Goal: Task Accomplishment & Management: Complete application form

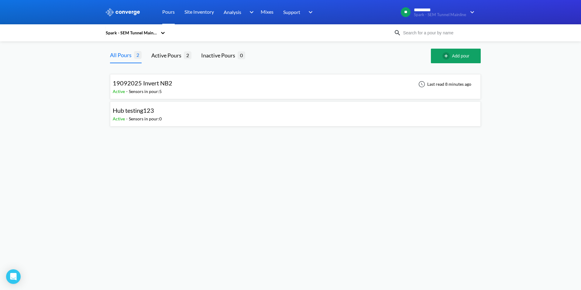
click at [200, 86] on div "19092025 Invert NB2 Active - Sensors in pour: 5 Last read 8 minutes ago" at bounding box center [295, 86] width 365 height 19
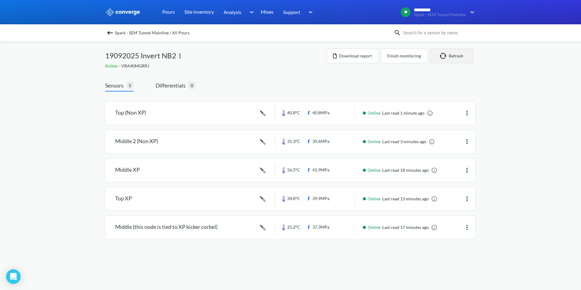
click at [457, 57] on button "Refresh" at bounding box center [452, 56] width 44 height 15
click at [163, 13] on link "Pours" at bounding box center [168, 12] width 12 height 24
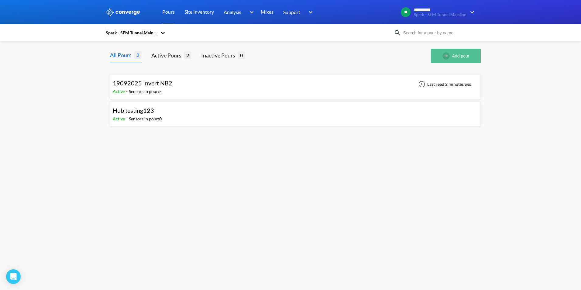
click at [466, 56] on button "Add pour" at bounding box center [456, 56] width 50 height 15
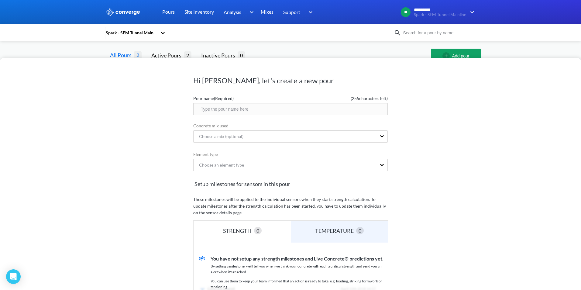
click at [250, 109] on input "text" at bounding box center [290, 109] width 195 height 12
click at [182, 134] on div "Hi [PERSON_NAME], let's create a new pour Pour name (Required) ( 255 characters…" at bounding box center [290, 174] width 581 height 232
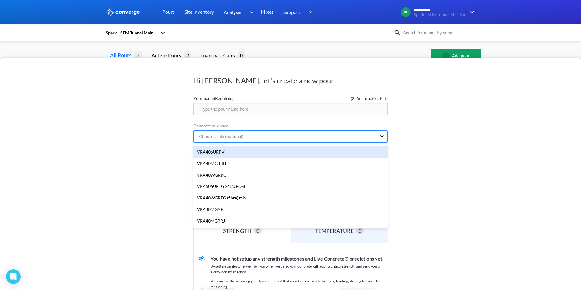
click at [228, 135] on div "Choose a mix (optional)" at bounding box center [218, 136] width 49 height 7
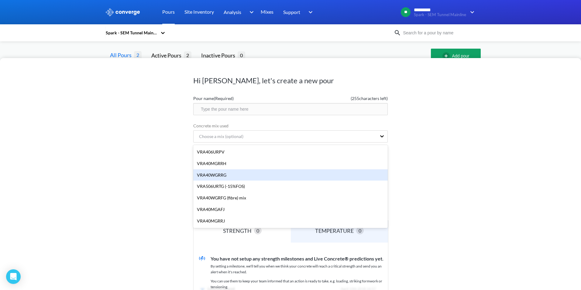
click at [216, 175] on div "VRA40WGRRG" at bounding box center [290, 175] width 195 height 12
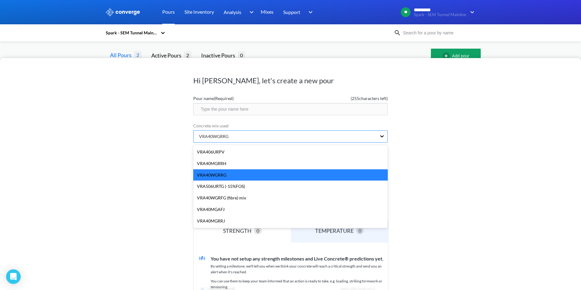
click at [225, 138] on div "VRA40WGRRG" at bounding box center [211, 136] width 34 height 7
click at [217, 161] on div "VRA40MGRRH" at bounding box center [290, 164] width 195 height 12
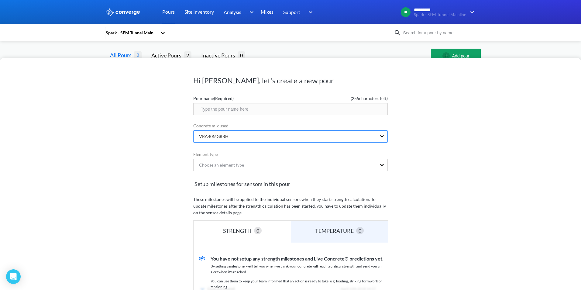
click at [227, 138] on div "VRA40MGRRH" at bounding box center [285, 137] width 183 height 12
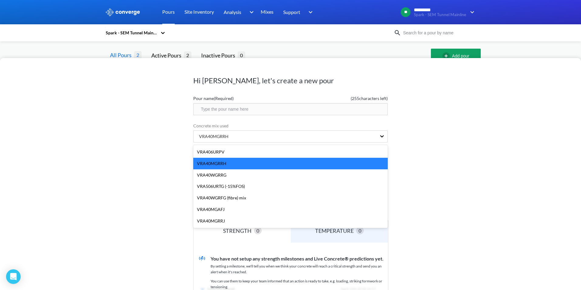
click at [234, 165] on div "VRA40MGRRH" at bounding box center [290, 164] width 195 height 12
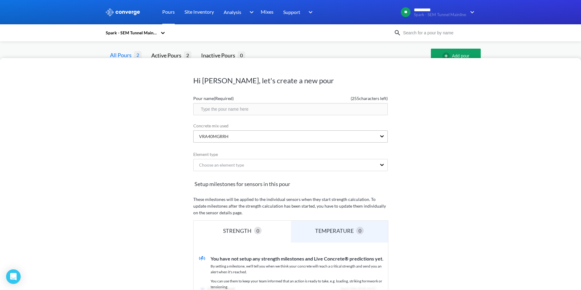
click at [263, 135] on div "VRA40MGRRH" at bounding box center [285, 137] width 183 height 12
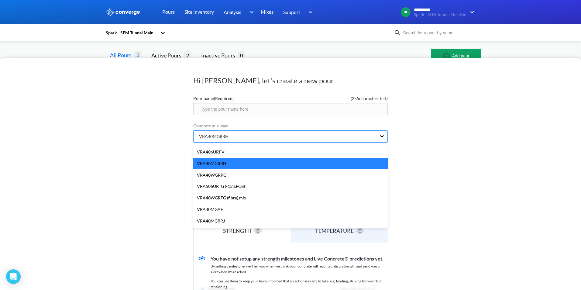
click at [213, 135] on div "VRA40MGRRH" at bounding box center [211, 136] width 34 height 7
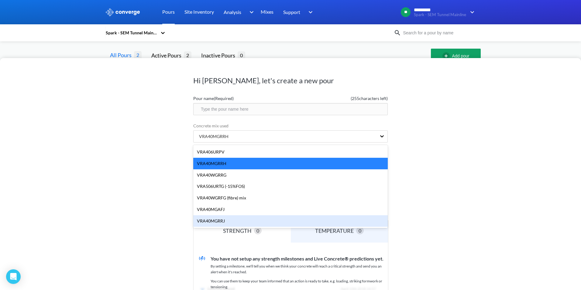
click at [150, 208] on div "Hi [PERSON_NAME], let's create a new pour Pour name (Required) ( 255 characters…" at bounding box center [290, 174] width 581 height 232
